Goal: Information Seeking & Learning: Compare options

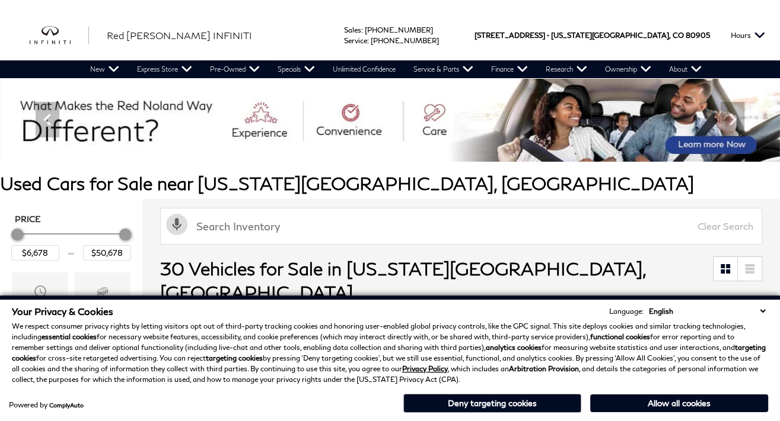
scroll to position [119, 0]
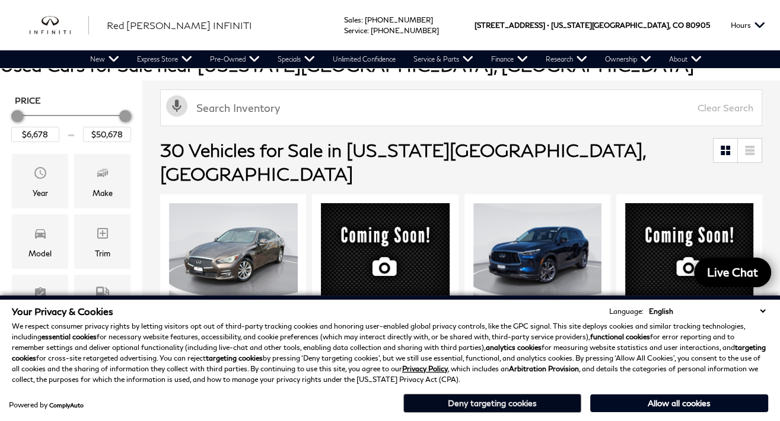
click at [494, 400] on button "Deny targeting cookies" at bounding box center [492, 403] width 178 height 19
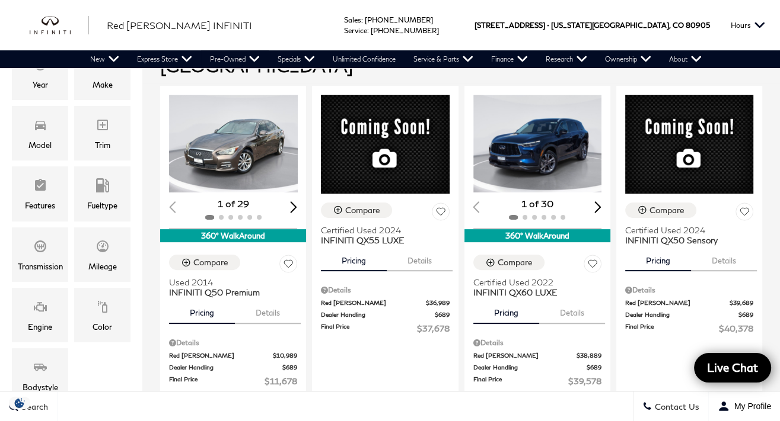
scroll to position [237, 0]
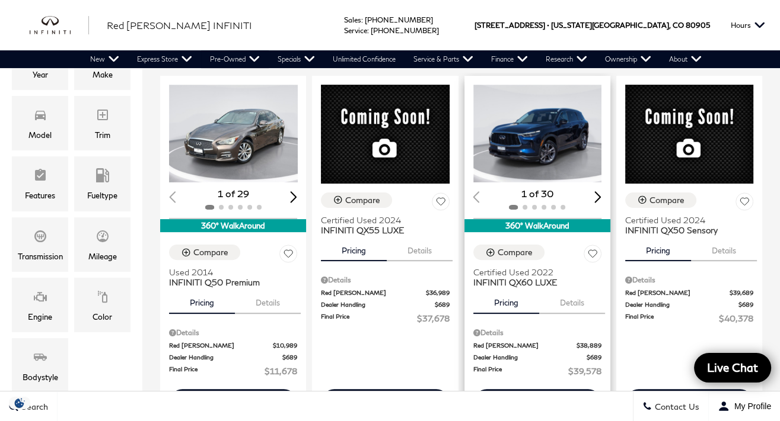
click at [542, 219] on div "360° WalkAround" at bounding box center [537, 225] width 146 height 13
click at [535, 277] on span "INFINITI QX60 LUXE" at bounding box center [532, 282] width 119 height 10
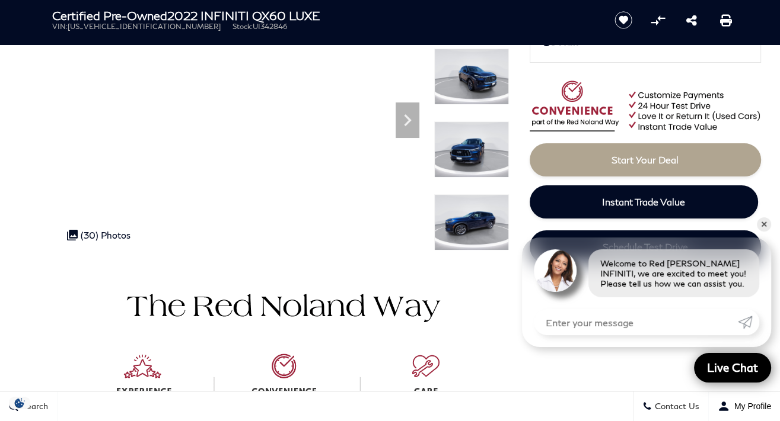
scroll to position [59, 0]
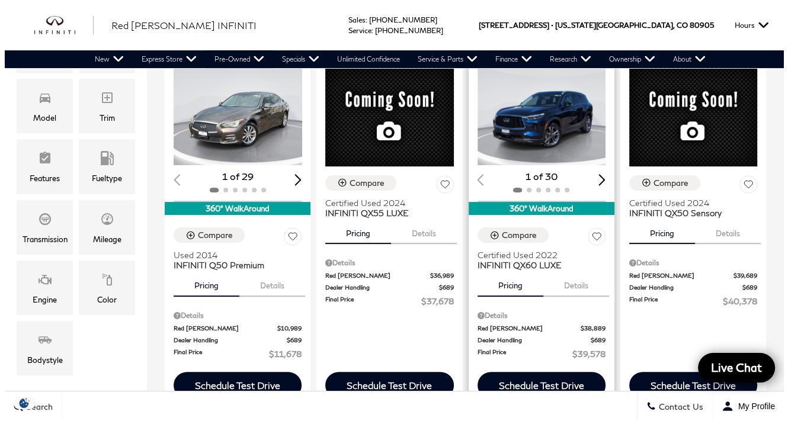
scroll to position [237, 0]
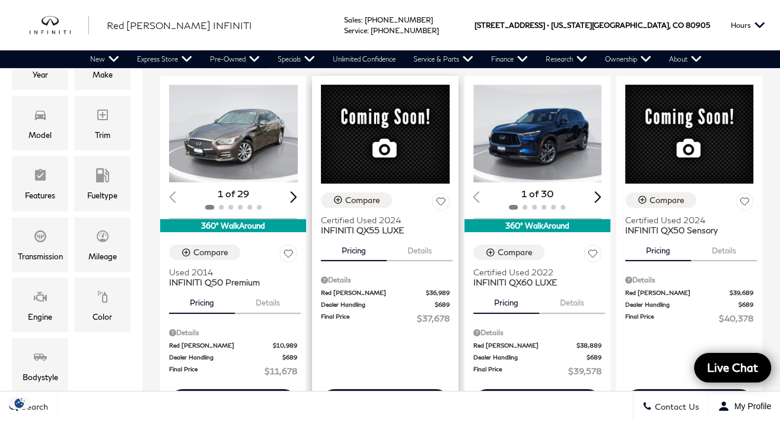
click at [336, 275] on div "Details" at bounding box center [385, 280] width 128 height 11
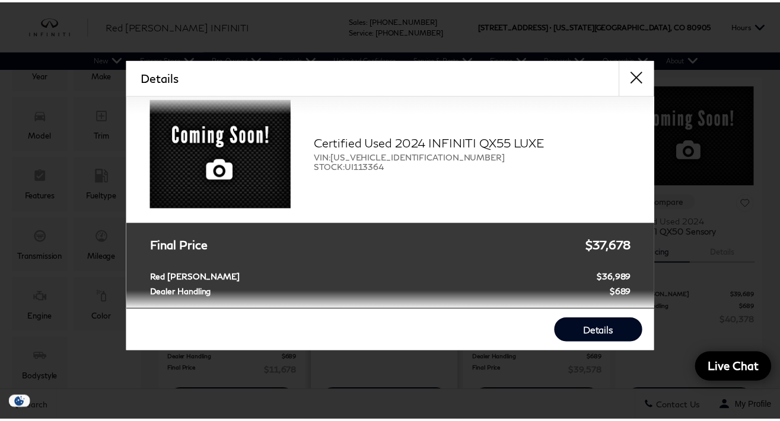
scroll to position [0, 0]
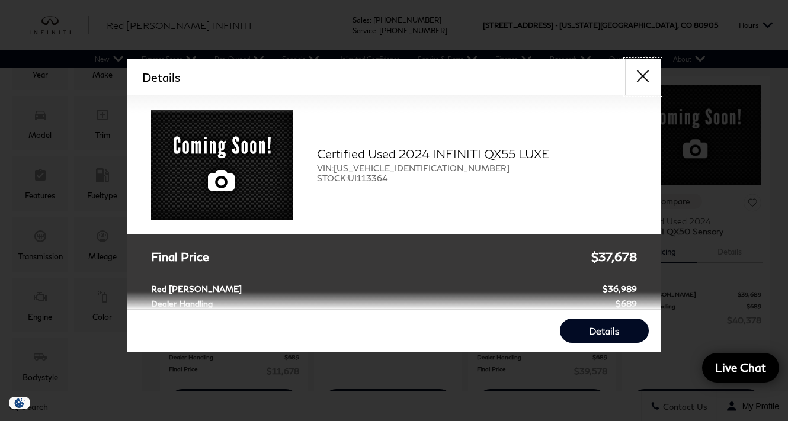
click at [637, 71] on button "close" at bounding box center [643, 77] width 36 height 36
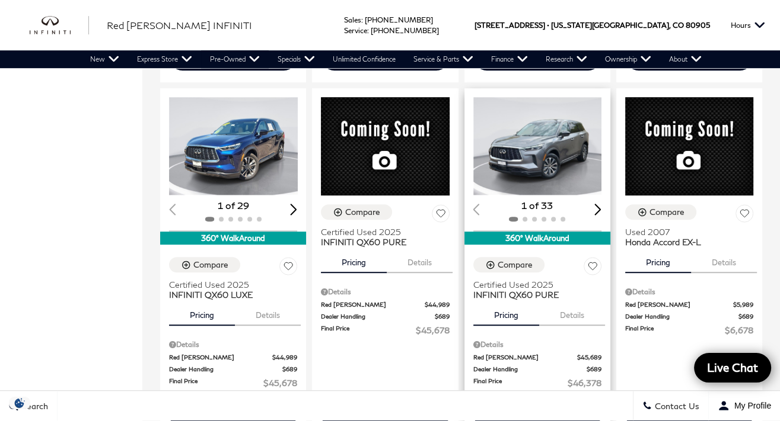
scroll to position [593, 0]
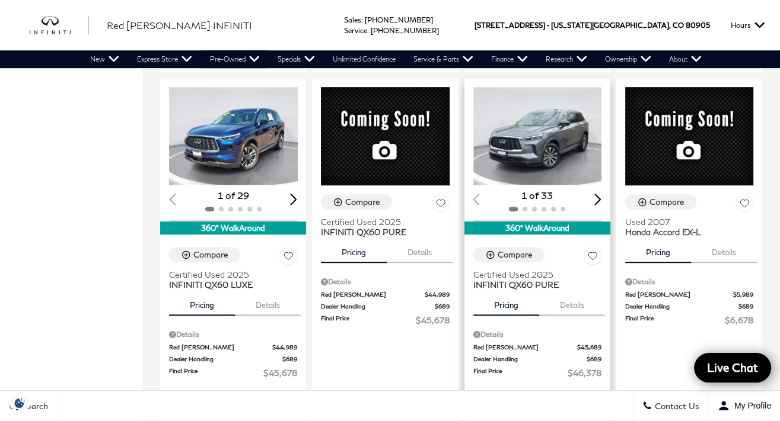
click at [597, 194] on div "Next slide" at bounding box center [597, 199] width 7 height 11
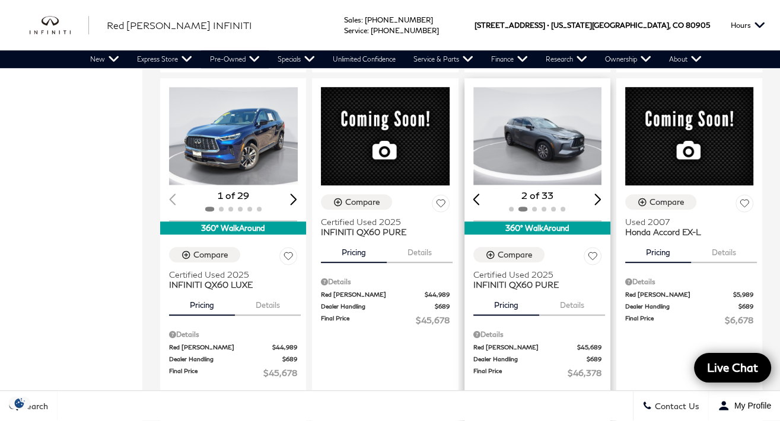
click at [597, 194] on div "Next slide" at bounding box center [597, 199] width 7 height 11
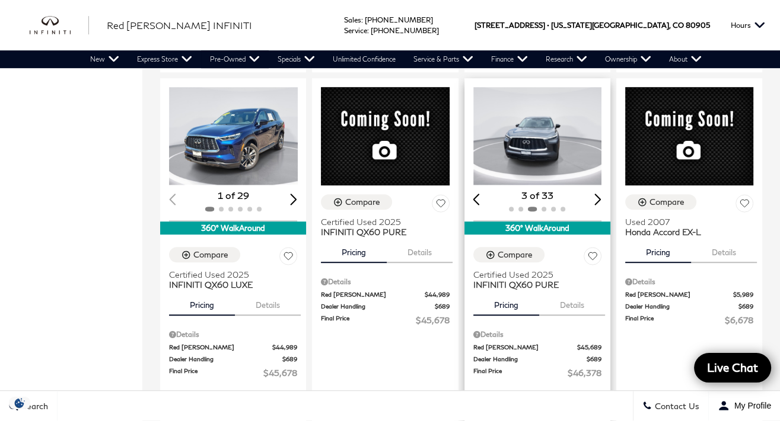
click at [597, 194] on div "Next slide" at bounding box center [597, 199] width 7 height 11
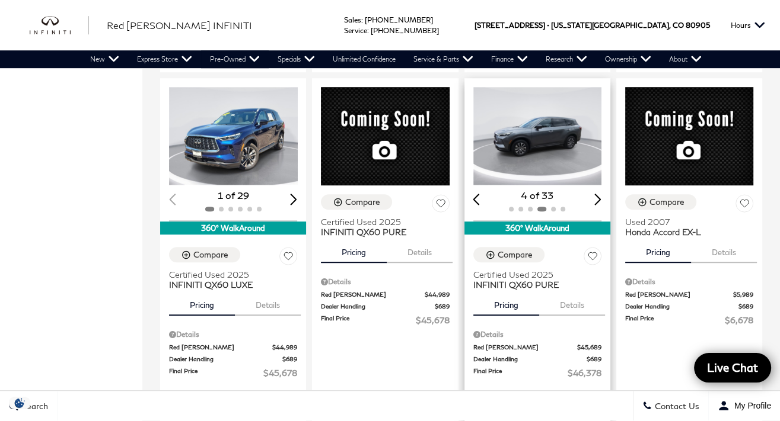
click at [597, 194] on div "Next slide" at bounding box center [597, 199] width 7 height 11
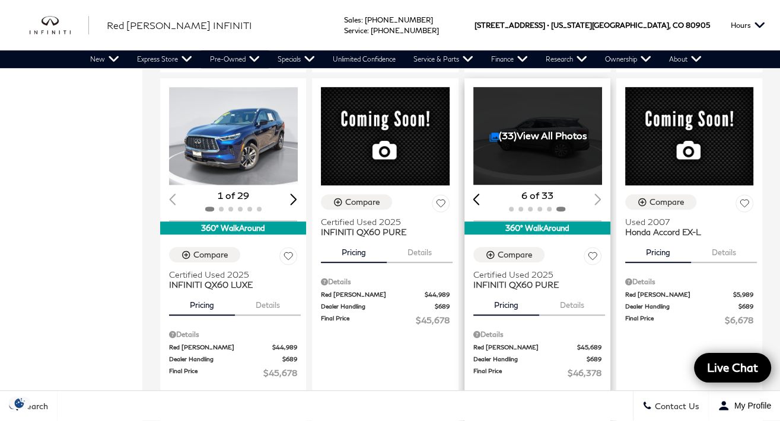
click at [597, 189] on div "6 of 33" at bounding box center [537, 195] width 128 height 13
click at [554, 130] on link "(33) View All Photos" at bounding box center [538, 135] width 98 height 11
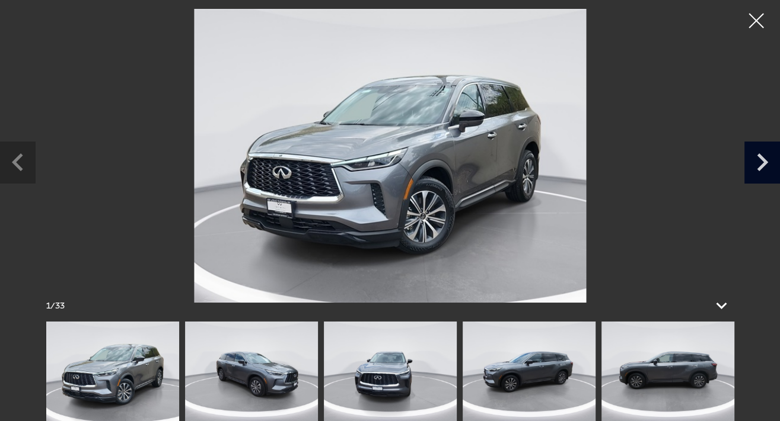
click at [756, 165] on icon "Next slide" at bounding box center [762, 161] width 36 height 39
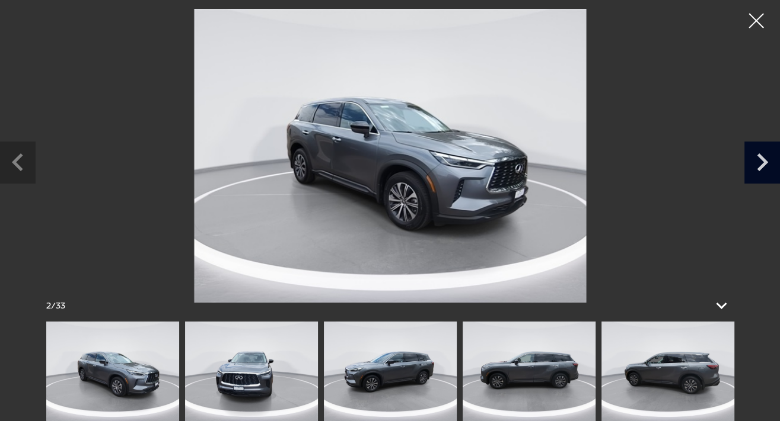
click at [755, 165] on icon "Next slide" at bounding box center [762, 161] width 36 height 39
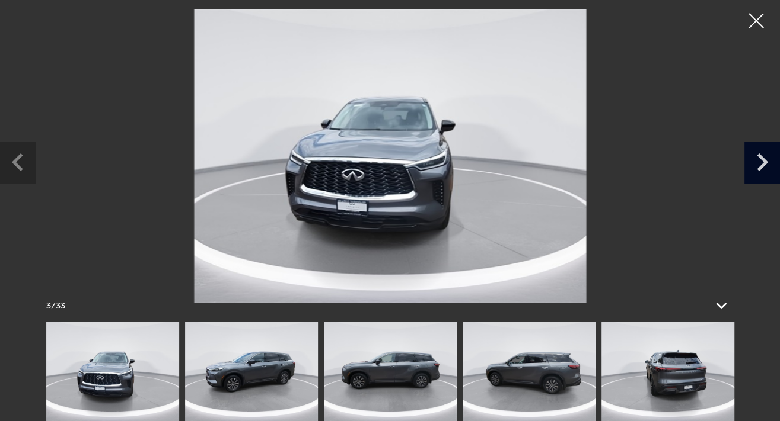
click at [755, 165] on icon "Next slide" at bounding box center [762, 161] width 36 height 39
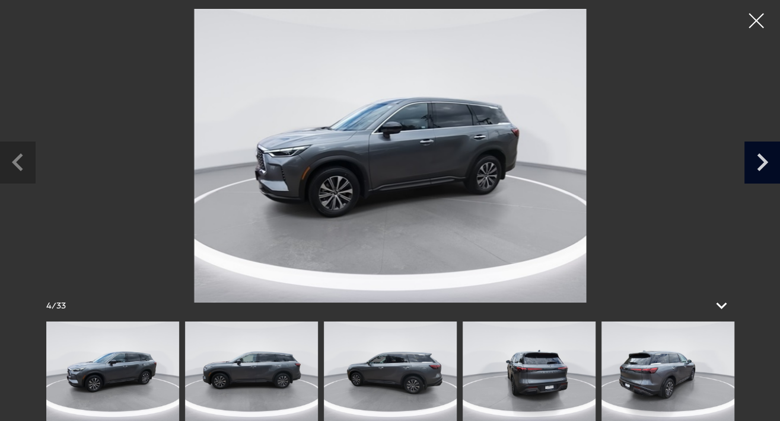
click at [755, 165] on icon "Next slide" at bounding box center [762, 161] width 36 height 39
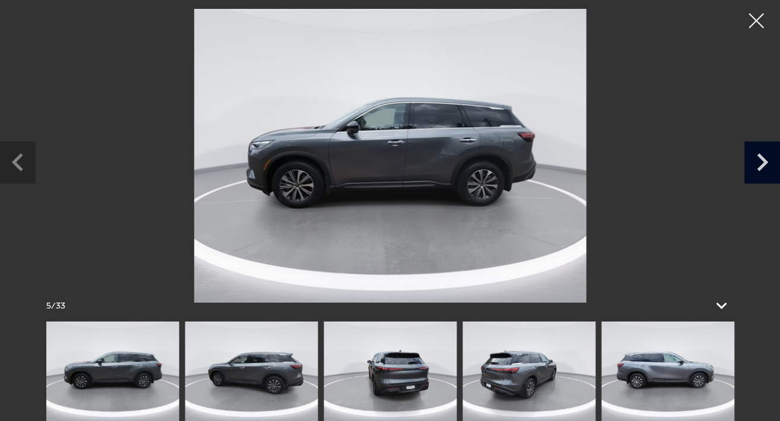
click at [755, 165] on icon "Next slide" at bounding box center [762, 161] width 36 height 39
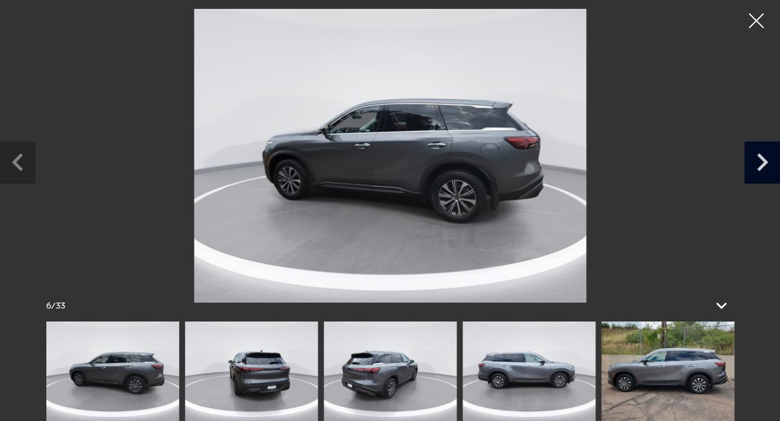
click at [755, 165] on icon "Next slide" at bounding box center [762, 161] width 36 height 39
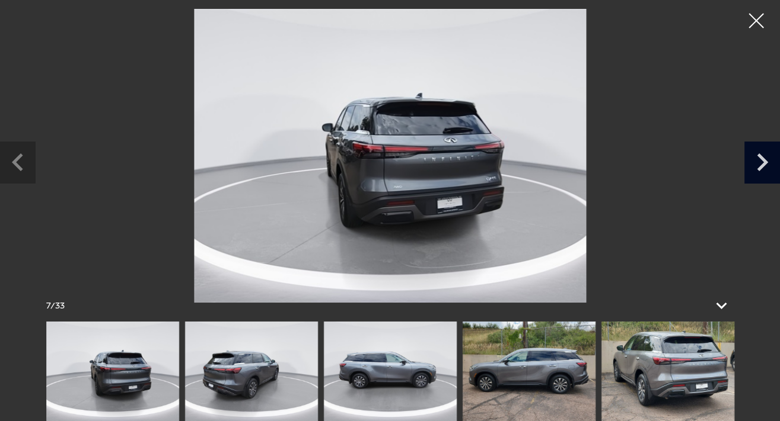
click at [755, 165] on icon "Next slide" at bounding box center [762, 161] width 36 height 39
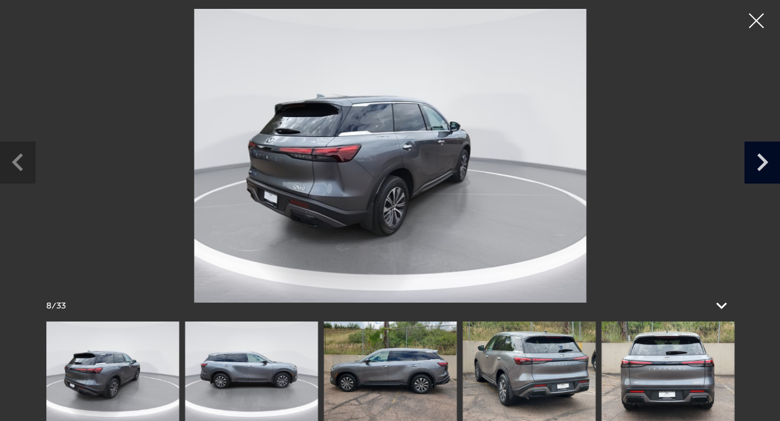
click at [755, 165] on icon "Next slide" at bounding box center [762, 161] width 36 height 39
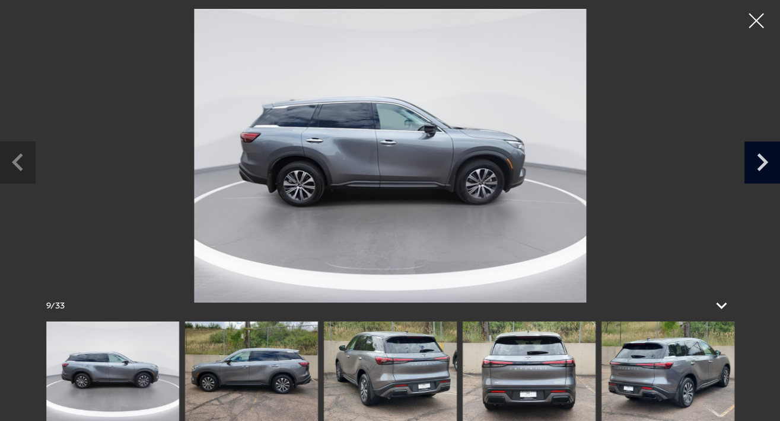
click at [755, 165] on icon "Next slide" at bounding box center [762, 161] width 36 height 39
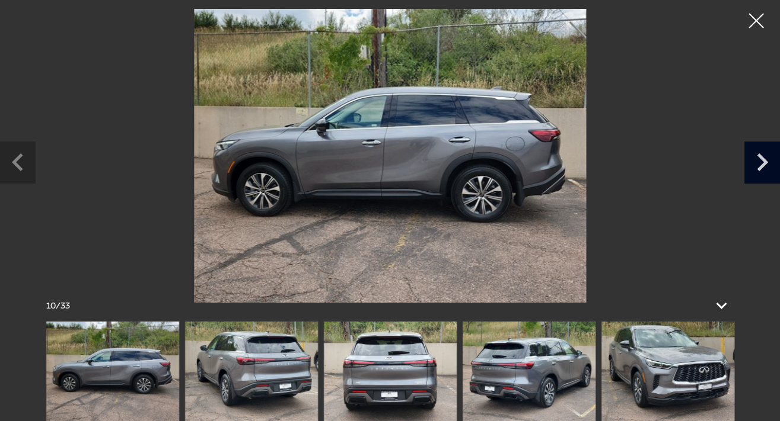
click at [755, 165] on icon "Next slide" at bounding box center [762, 161] width 36 height 39
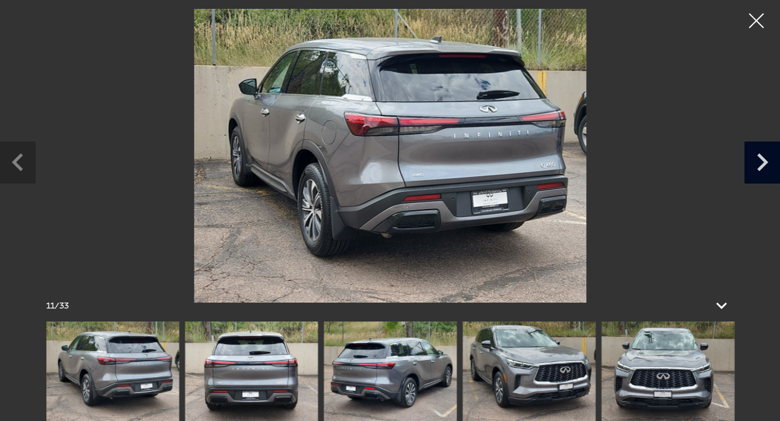
click at [755, 165] on icon "Next slide" at bounding box center [762, 161] width 36 height 39
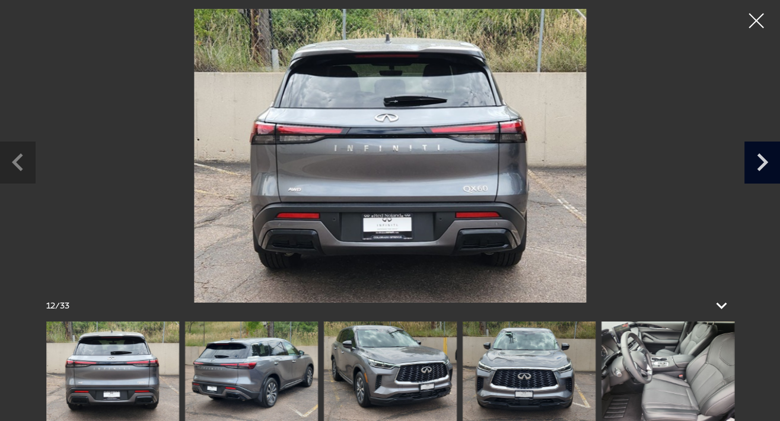
click at [755, 165] on icon "Next slide" at bounding box center [762, 161] width 36 height 39
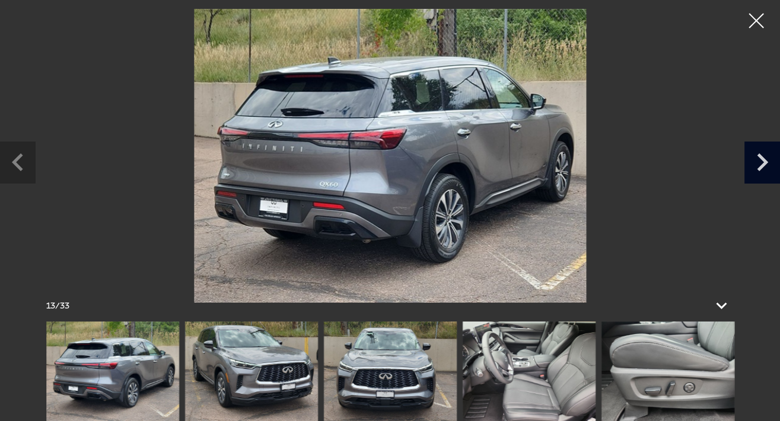
click at [755, 165] on icon "Next slide" at bounding box center [762, 161] width 36 height 39
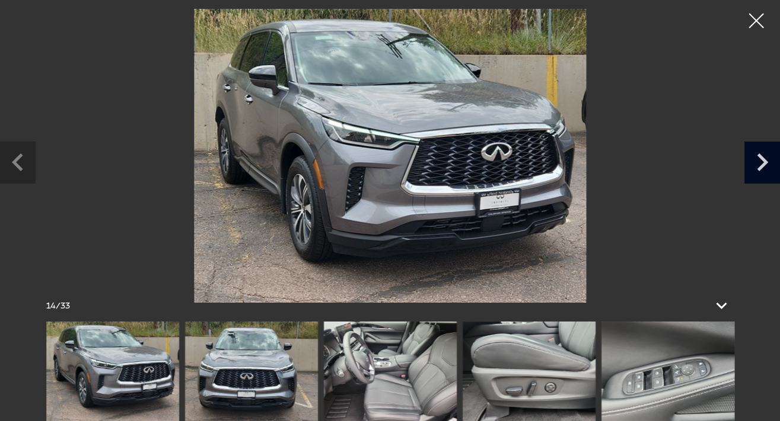
click at [755, 165] on icon "Next slide" at bounding box center [762, 161] width 36 height 39
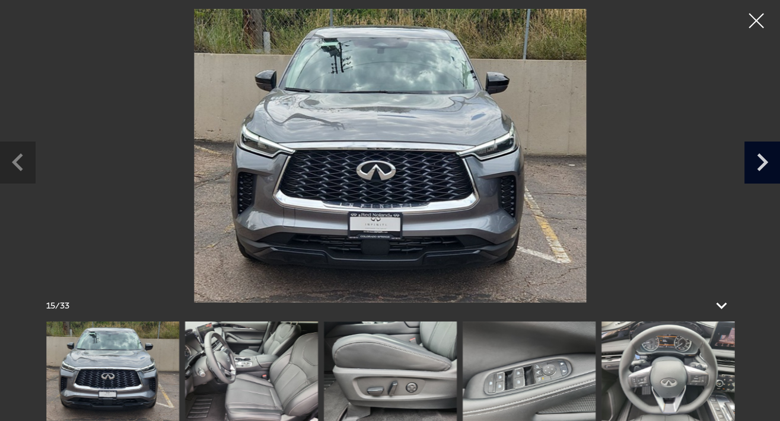
click at [755, 165] on icon "Next slide" at bounding box center [762, 161] width 36 height 39
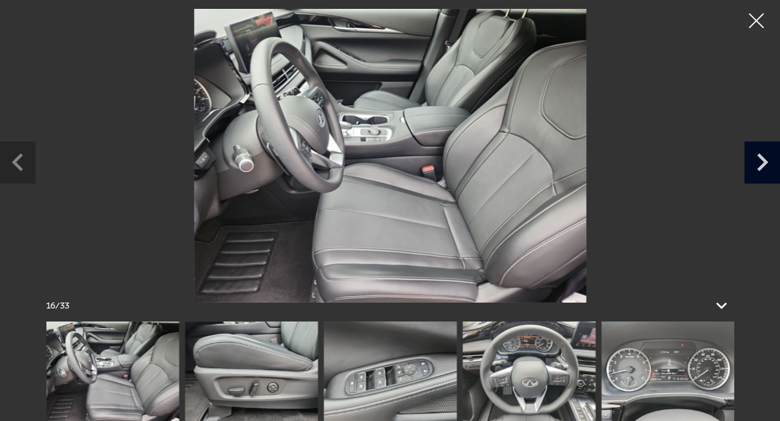
click at [755, 165] on icon "Next slide" at bounding box center [762, 161] width 36 height 39
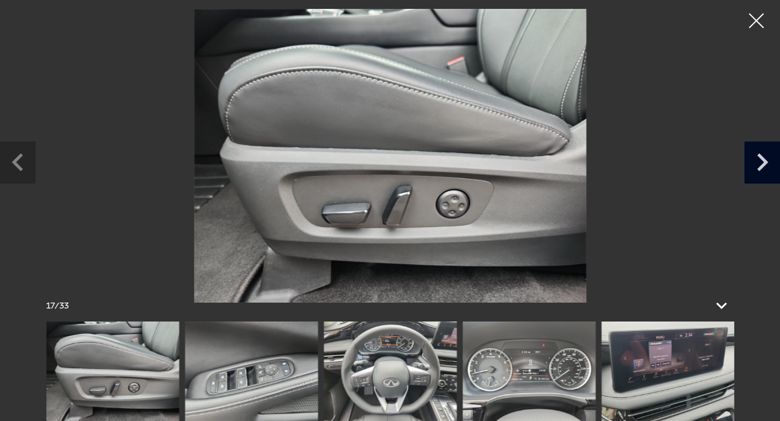
click at [755, 165] on icon "Next slide" at bounding box center [762, 161] width 36 height 39
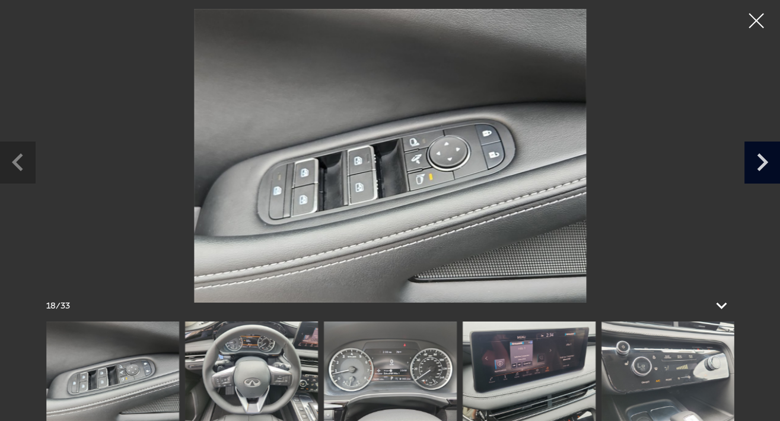
click at [755, 165] on icon "Next slide" at bounding box center [762, 161] width 36 height 39
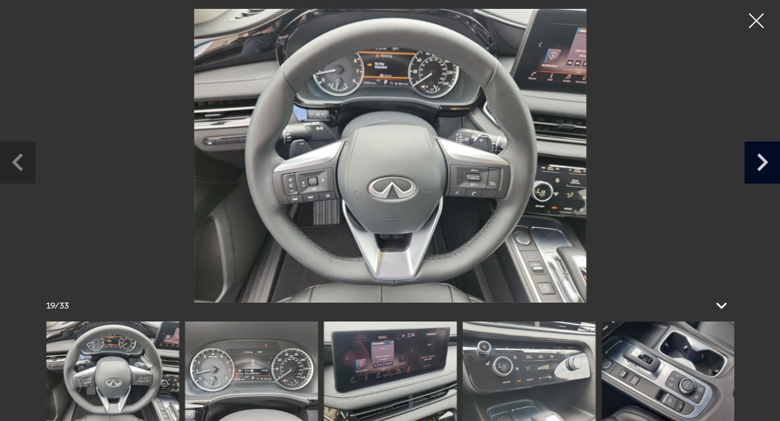
click at [755, 165] on icon "Next slide" at bounding box center [762, 161] width 36 height 39
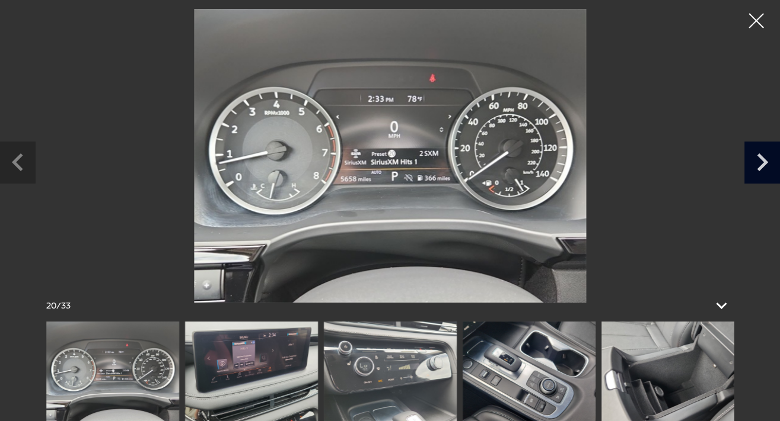
click at [755, 165] on icon "Next slide" at bounding box center [762, 161] width 36 height 39
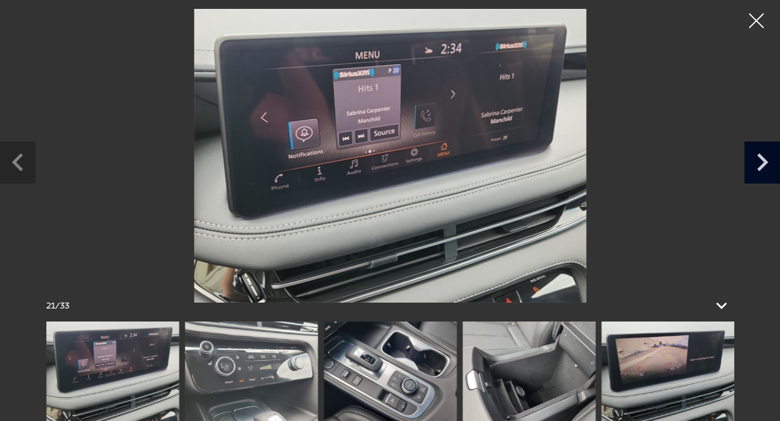
click at [755, 165] on icon "Next slide" at bounding box center [762, 161] width 36 height 39
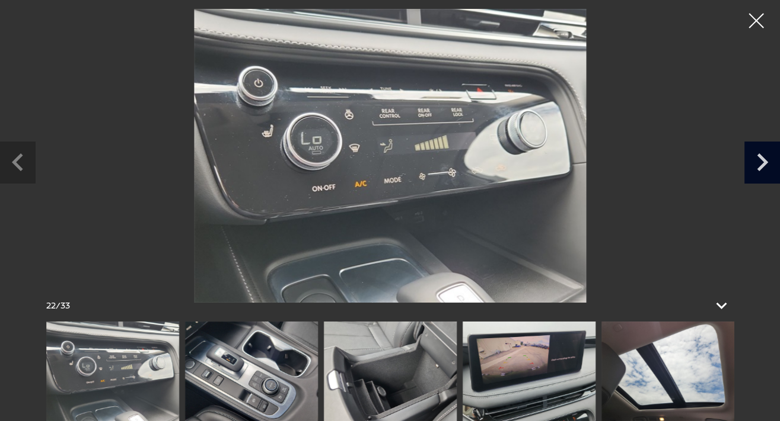
click at [755, 165] on icon "Next slide" at bounding box center [762, 161] width 36 height 39
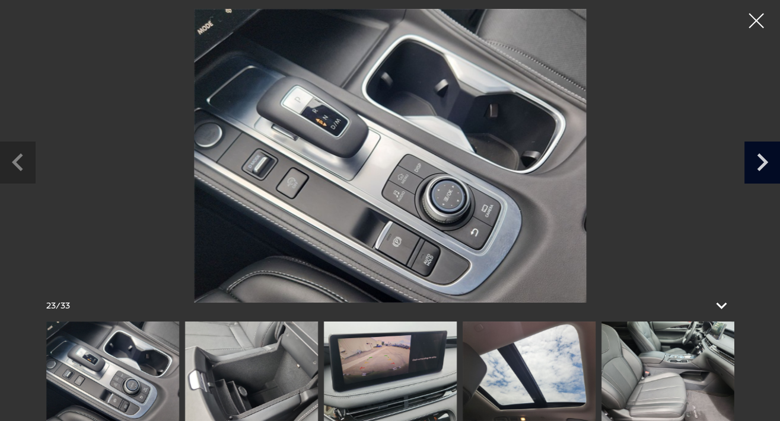
click at [755, 165] on icon "Next slide" at bounding box center [762, 161] width 36 height 39
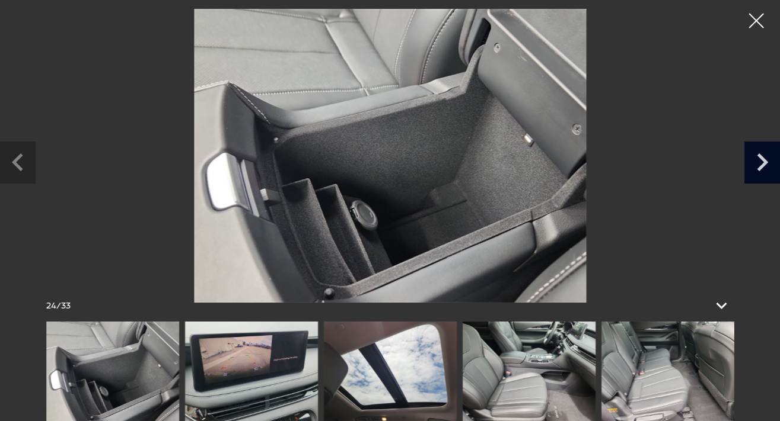
click at [755, 165] on icon "Next slide" at bounding box center [762, 161] width 36 height 39
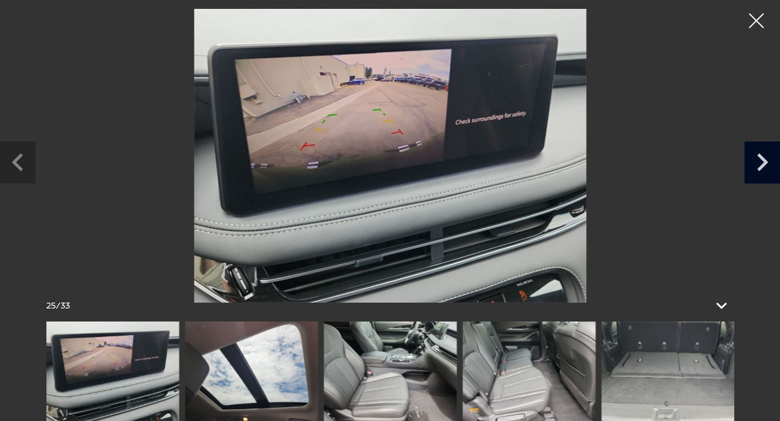
click at [755, 165] on icon "Next slide" at bounding box center [762, 161] width 36 height 39
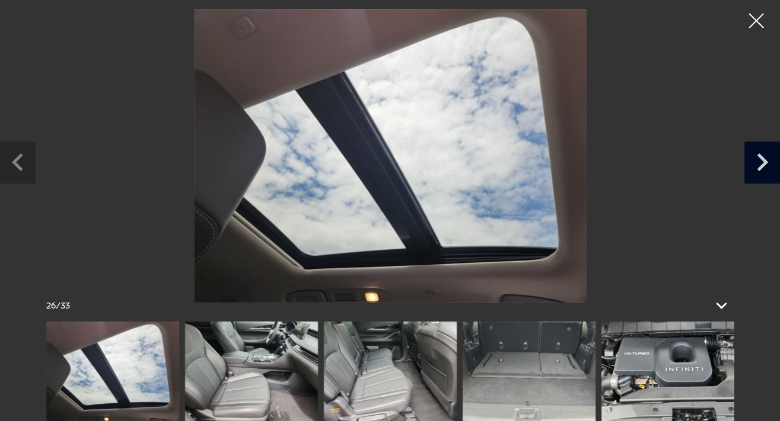
click at [755, 165] on icon "Next slide" at bounding box center [762, 161] width 36 height 39
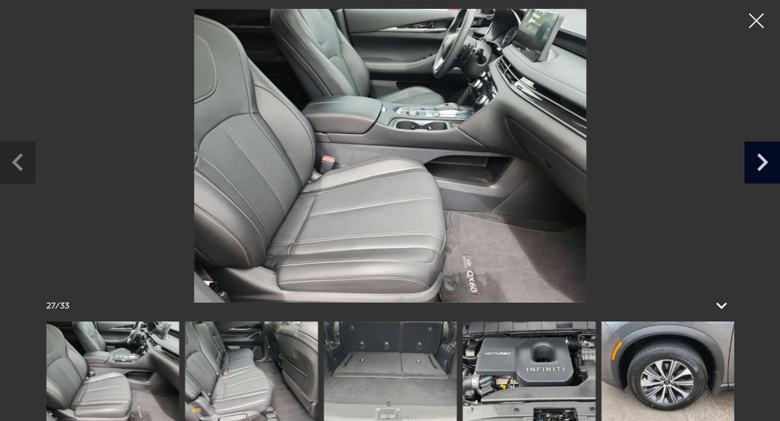
click at [755, 165] on icon "Next slide" at bounding box center [762, 161] width 36 height 39
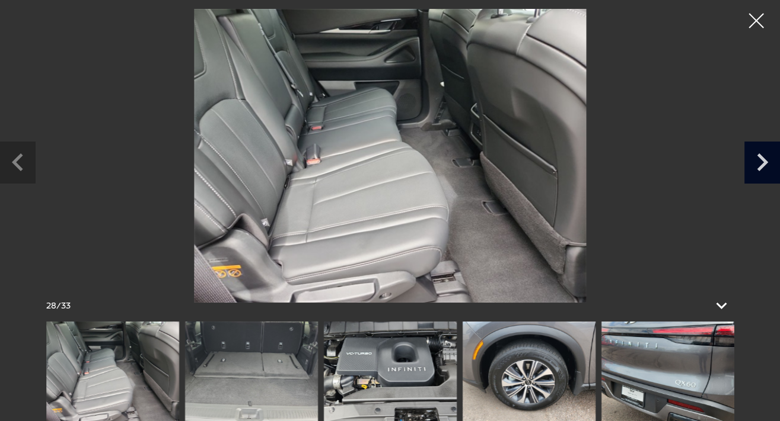
click at [755, 165] on icon "Next slide" at bounding box center [762, 161] width 36 height 39
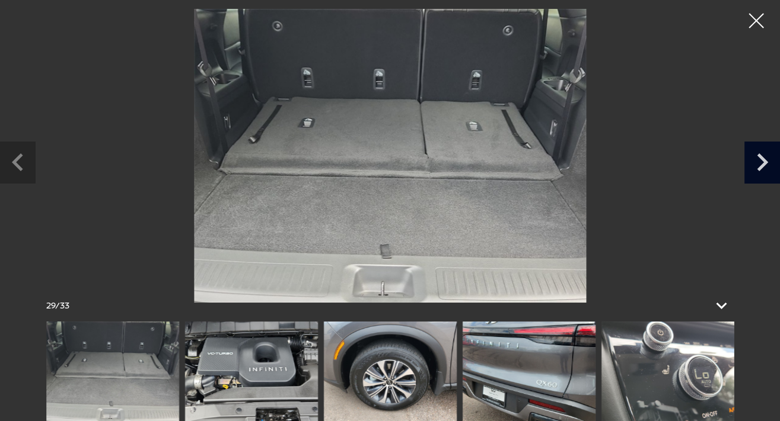
click at [755, 165] on icon "Next slide" at bounding box center [762, 161] width 36 height 39
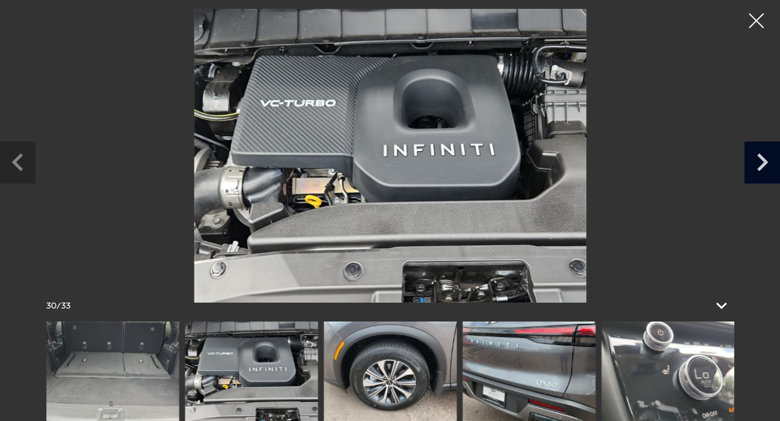
click at [755, 165] on icon "Next slide" at bounding box center [762, 161] width 36 height 39
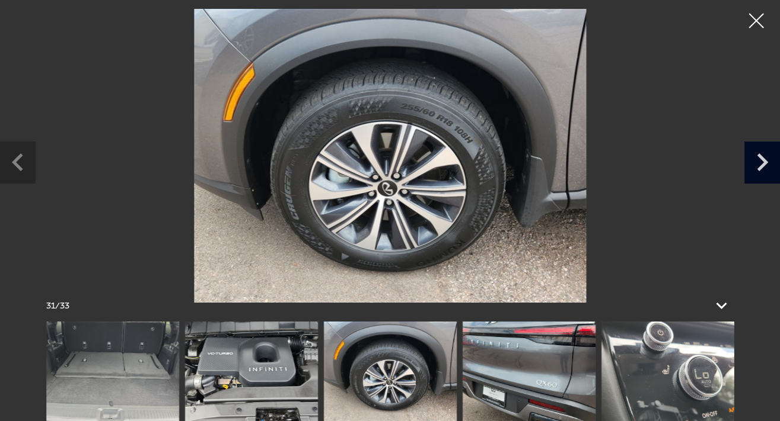
click at [755, 165] on icon "Next slide" at bounding box center [762, 161] width 36 height 39
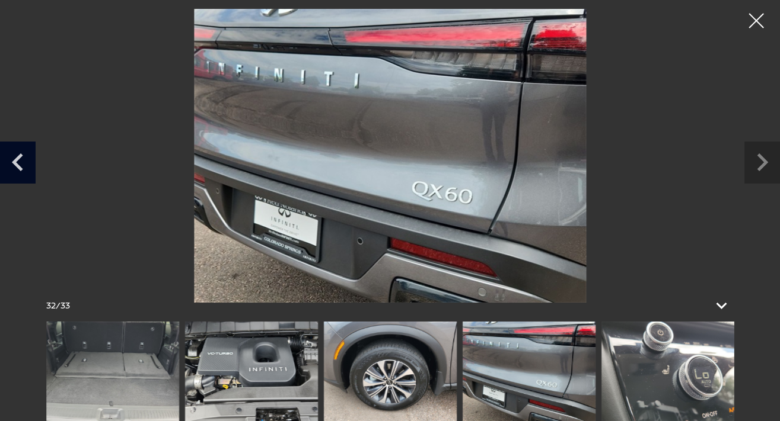
click at [17, 155] on icon "Previous slide" at bounding box center [18, 161] width 36 height 39
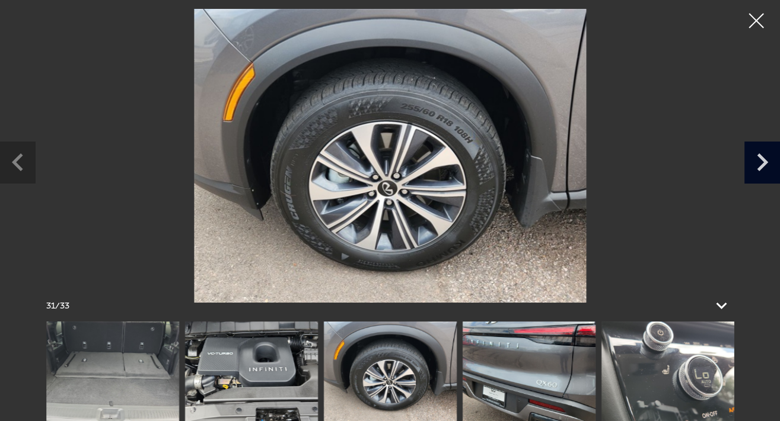
click at [755, 162] on icon "Next slide" at bounding box center [762, 161] width 36 height 39
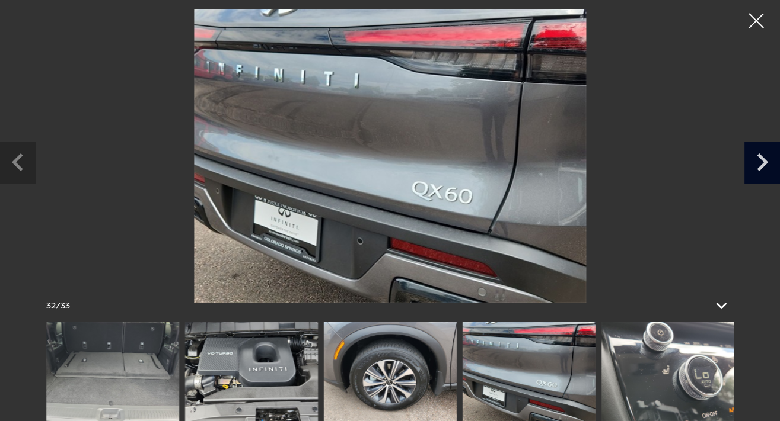
click at [755, 162] on icon "Next slide" at bounding box center [762, 161] width 36 height 39
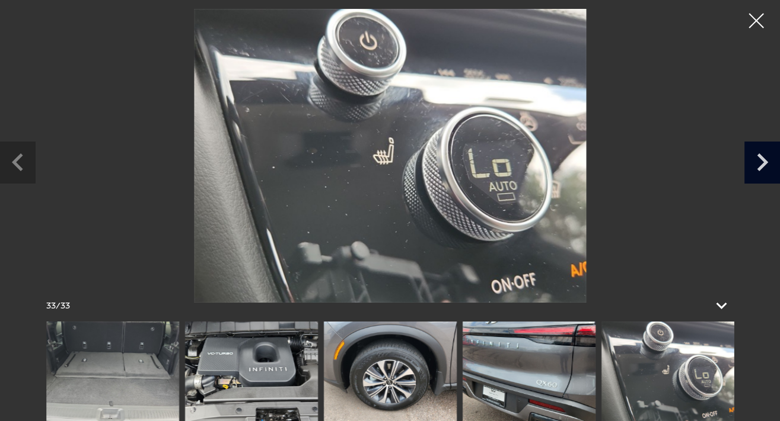
click at [755, 162] on icon "Next slide" at bounding box center [762, 161] width 36 height 39
click at [759, 163] on icon "Next slide" at bounding box center [762, 161] width 36 height 39
click at [755, 16] on div at bounding box center [755, 20] width 31 height 31
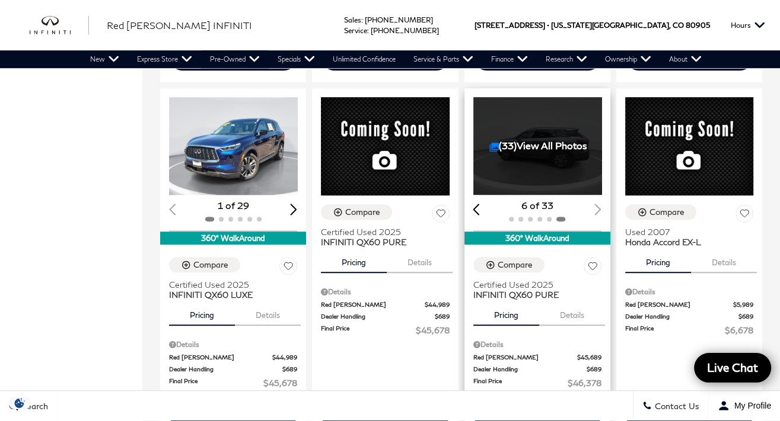
scroll to position [593, 0]
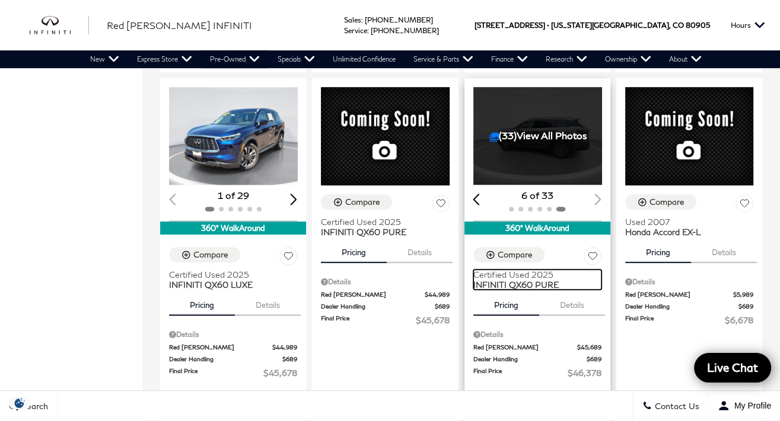
click at [542, 270] on span "Certified Used 2025" at bounding box center [532, 275] width 119 height 10
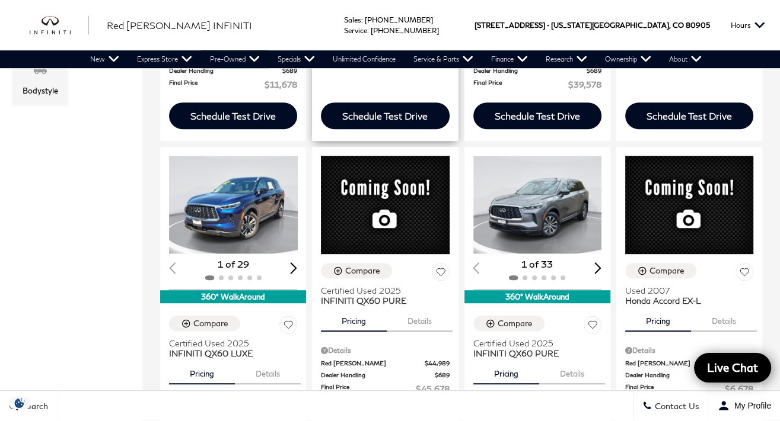
scroll to position [534, 0]
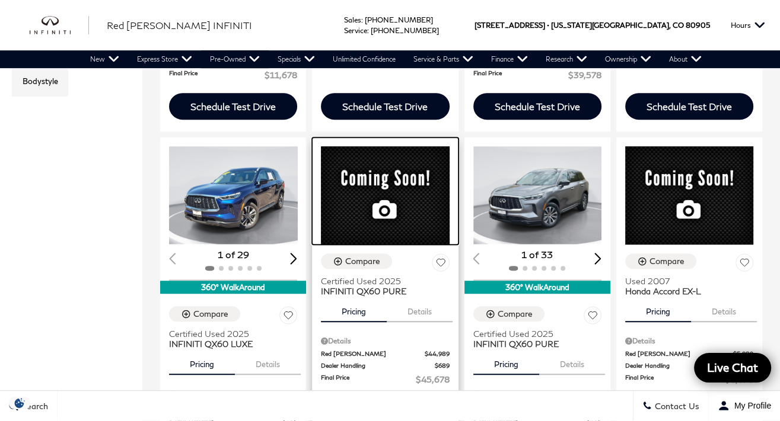
click at [426, 188] on div at bounding box center [385, 192] width 146 height 108
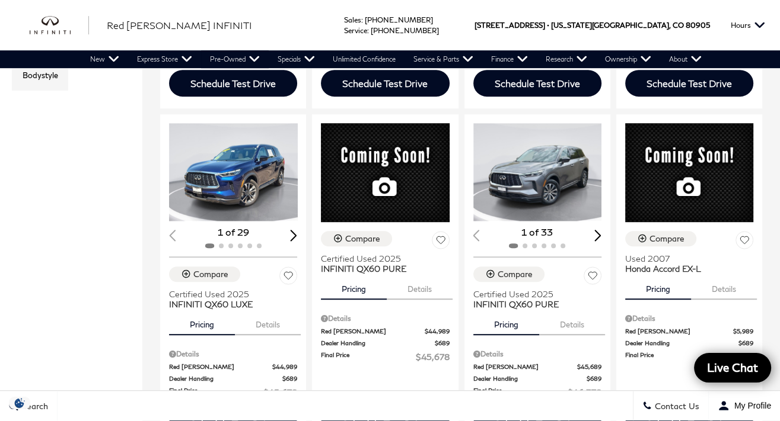
scroll to position [593, 0]
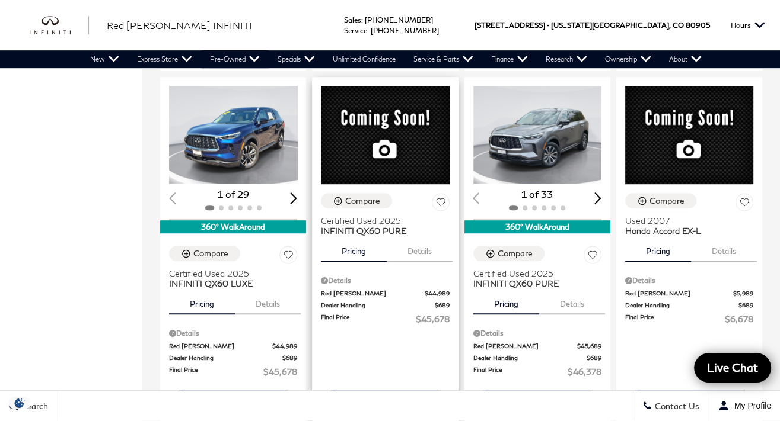
scroll to position [652, 0]
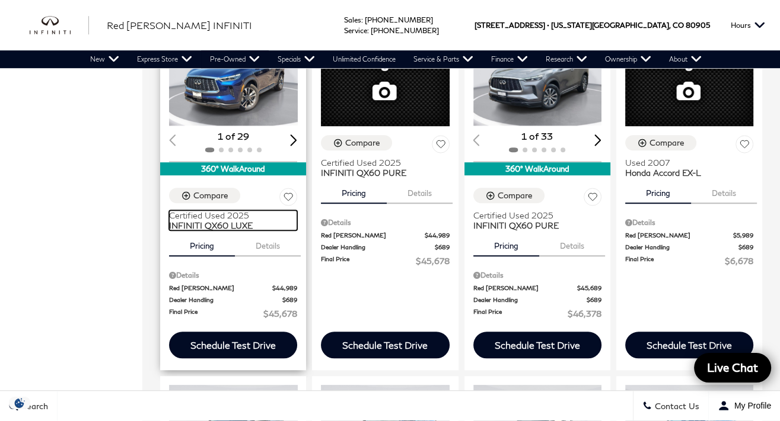
click at [222, 221] on span "INFINITI QX60 LUXE" at bounding box center [228, 226] width 119 height 10
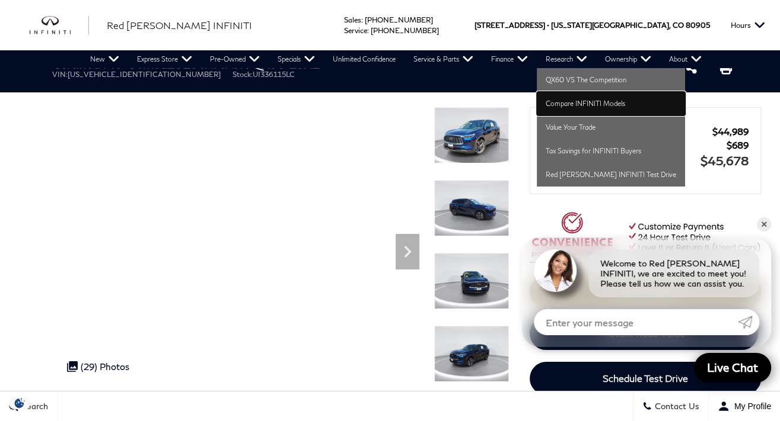
drag, startPoint x: 549, startPoint y: 102, endPoint x: 515, endPoint y: 127, distance: 42.5
